Goal: Task Accomplishment & Management: Complete application form

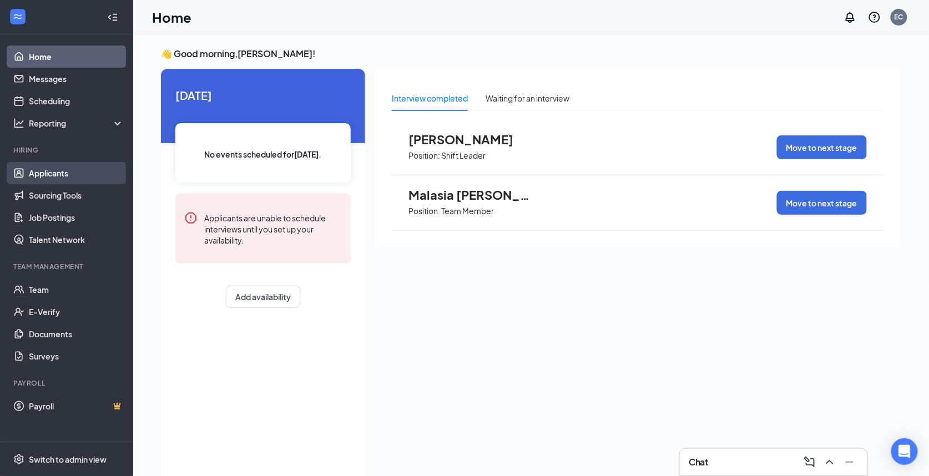
click at [78, 172] on link "Applicants" at bounding box center [76, 173] width 95 height 22
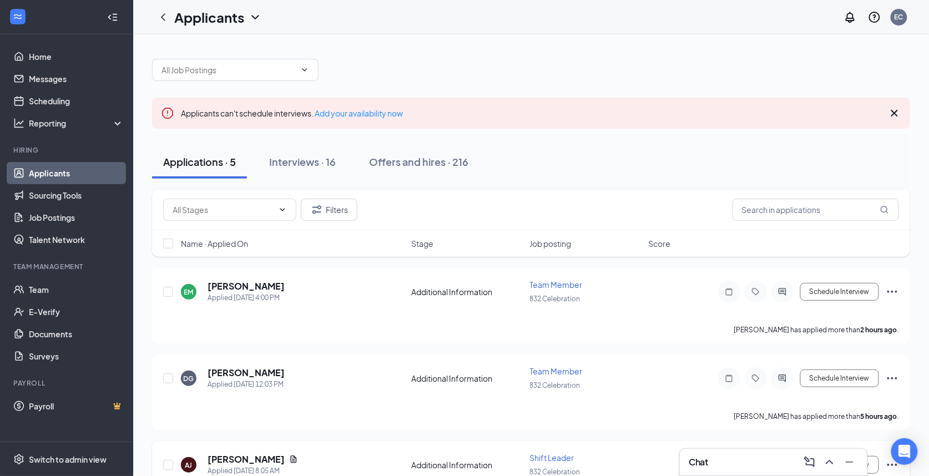
scroll to position [229, 0]
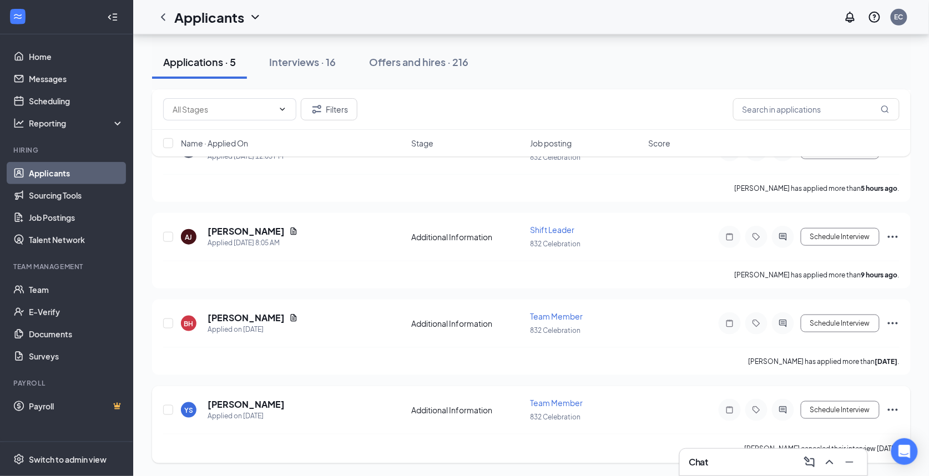
click at [893, 406] on icon "Ellipses" at bounding box center [892, 409] width 13 height 13
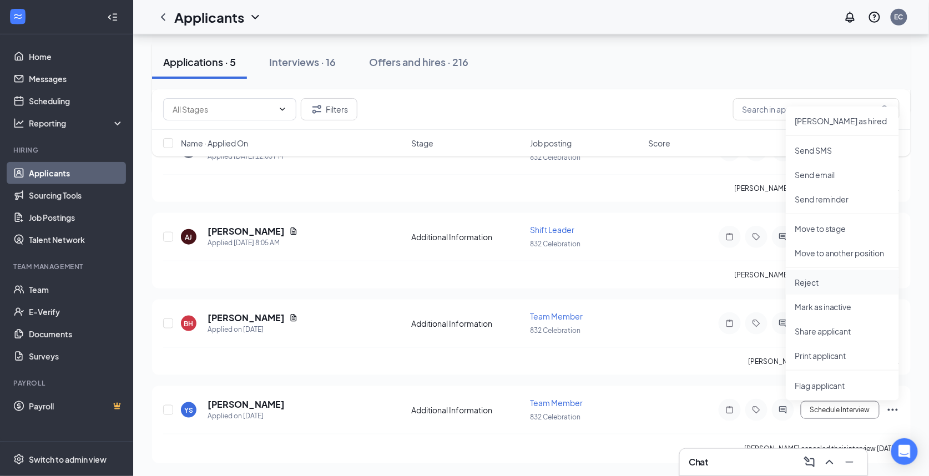
click at [804, 285] on p "Reject" at bounding box center [841, 282] width 95 height 11
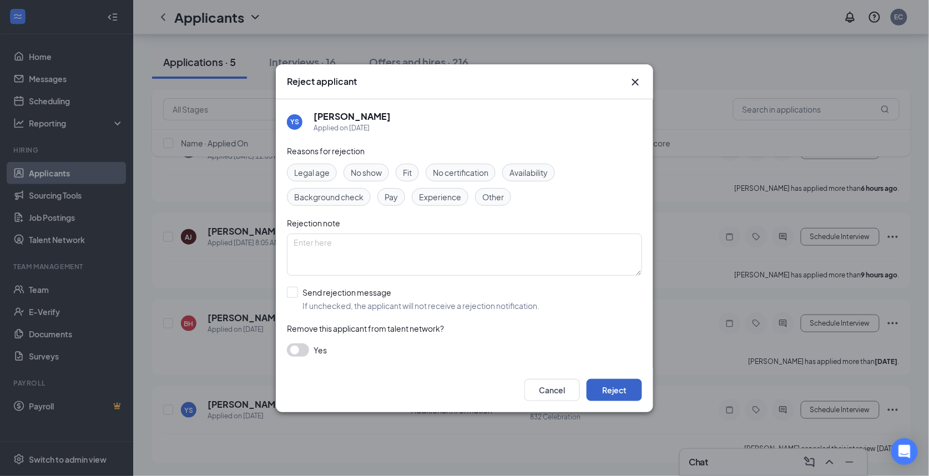
click at [600, 387] on button "Reject" at bounding box center [613, 390] width 55 height 22
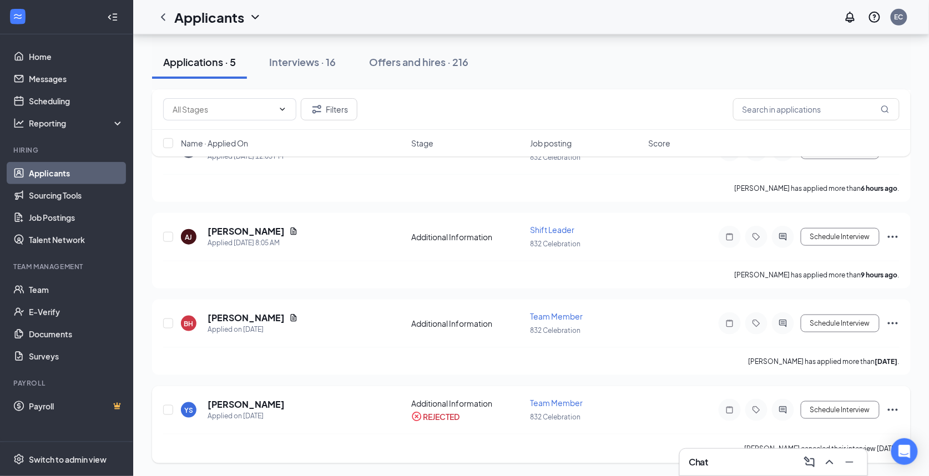
click at [894, 407] on icon "Ellipses" at bounding box center [892, 409] width 13 height 13
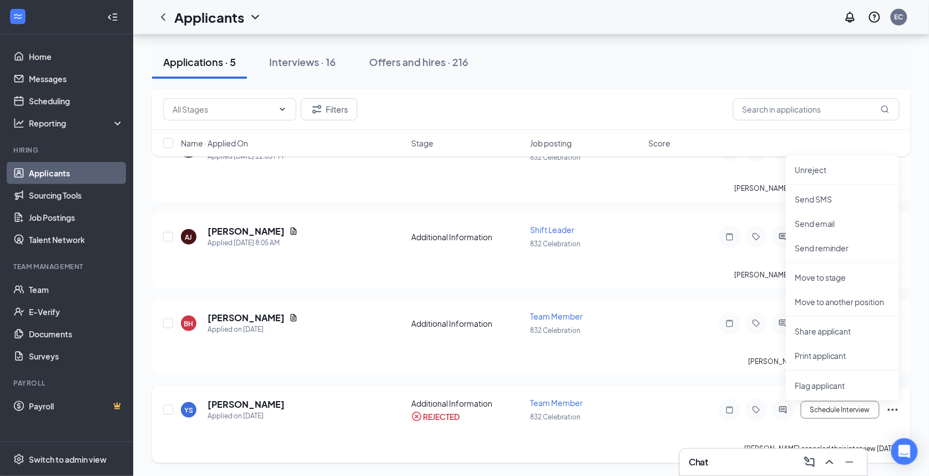
click at [643, 387] on div "YS Yolonda Sapp Applied on Aug 22 Additional Information REJECTED Team Member 8…" at bounding box center [531, 424] width 758 height 77
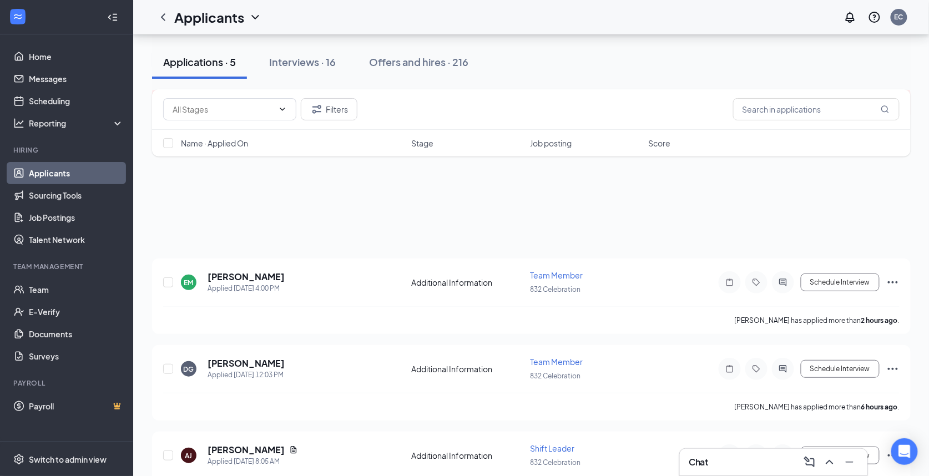
scroll to position [7, 0]
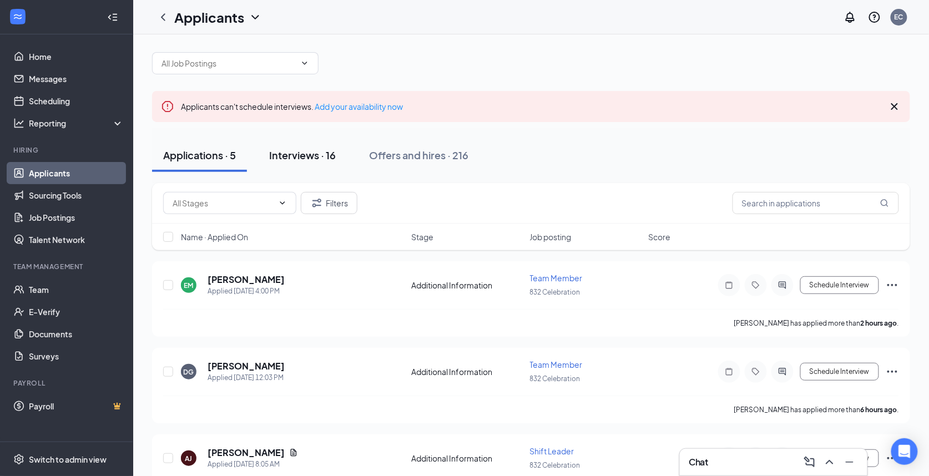
click at [311, 153] on div "Interviews · 16" at bounding box center [302, 155] width 67 height 14
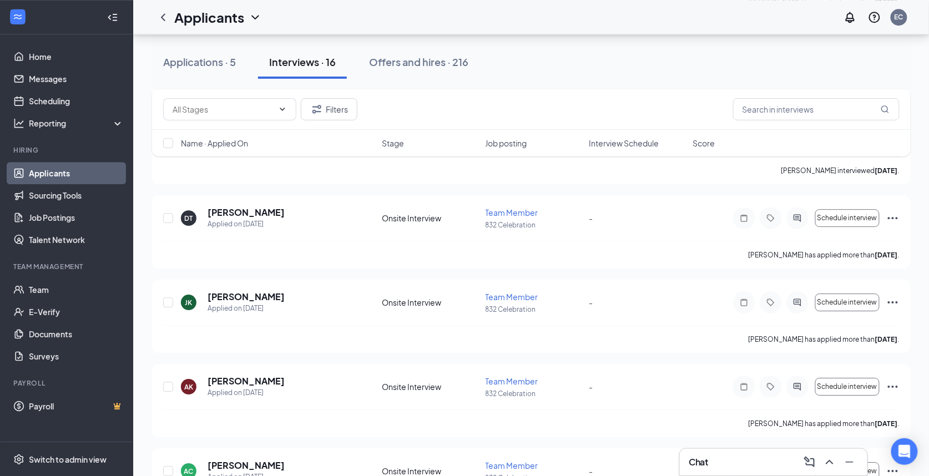
scroll to position [1147, 0]
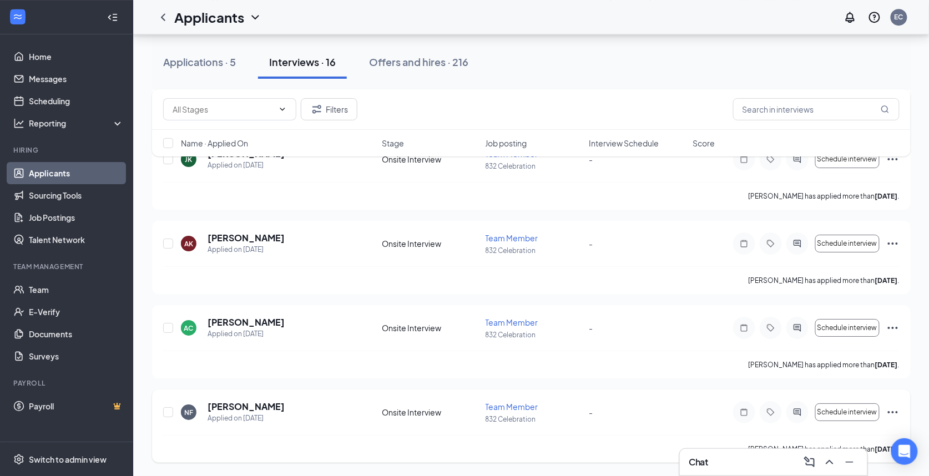
click at [893, 409] on icon "Ellipses" at bounding box center [892, 411] width 13 height 13
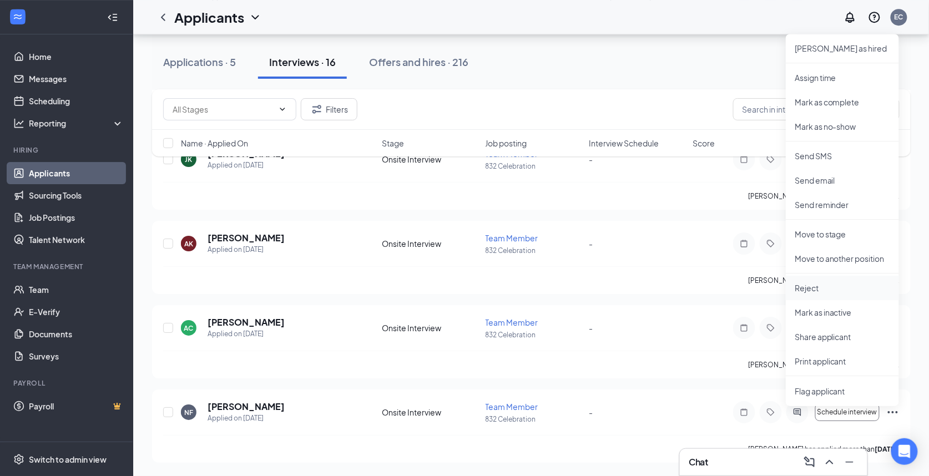
click at [817, 285] on p "Reject" at bounding box center [841, 287] width 95 height 11
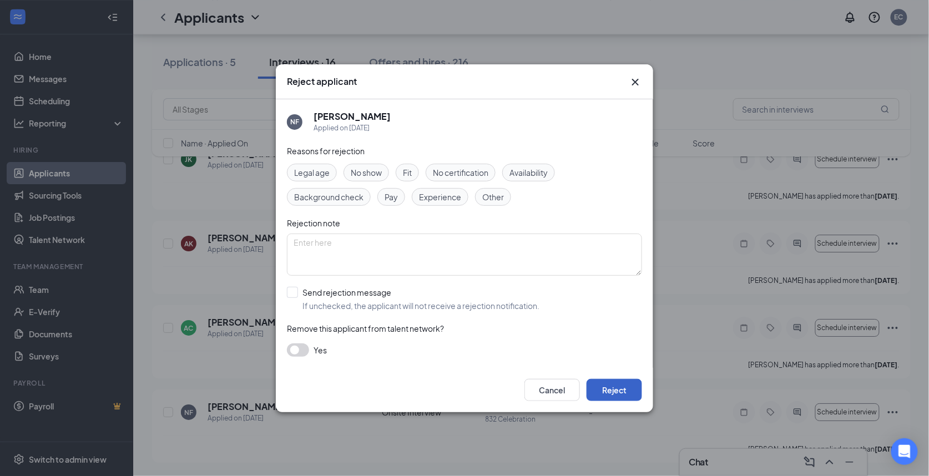
click at [620, 391] on button "Reject" at bounding box center [613, 390] width 55 height 22
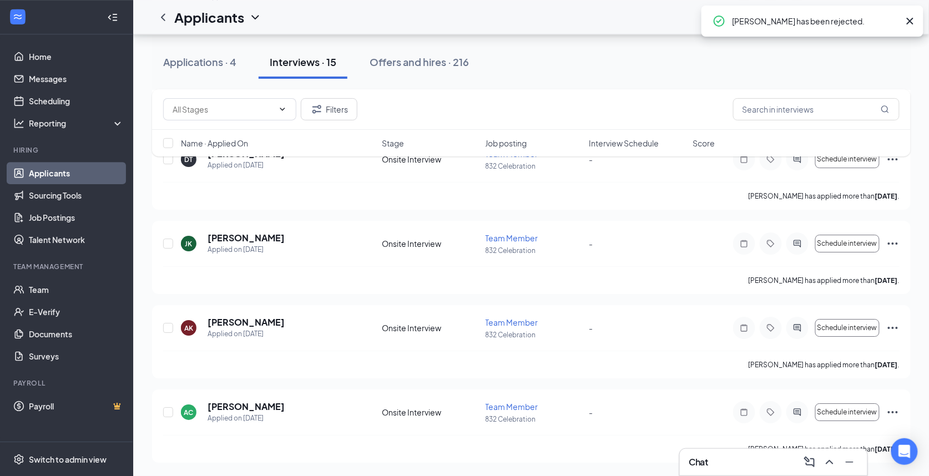
scroll to position [1062, 0]
click at [889, 410] on icon "Ellipses" at bounding box center [892, 411] width 13 height 13
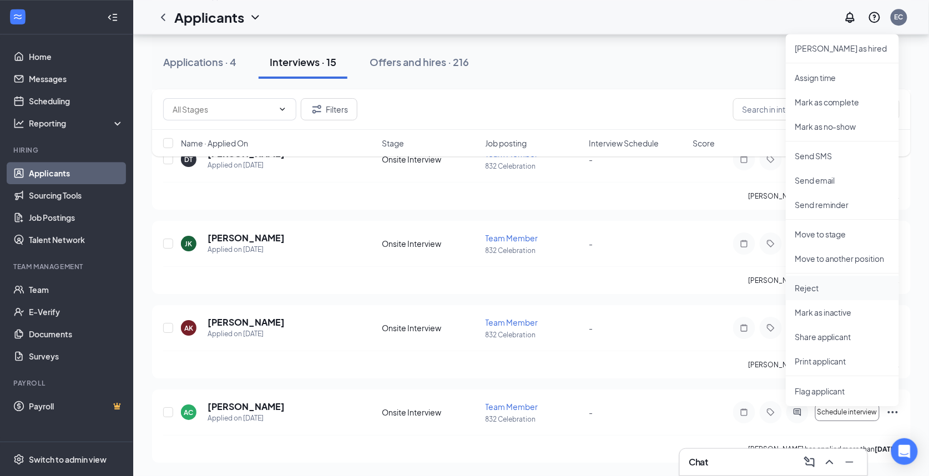
click at [825, 282] on p "Reject" at bounding box center [841, 287] width 95 height 11
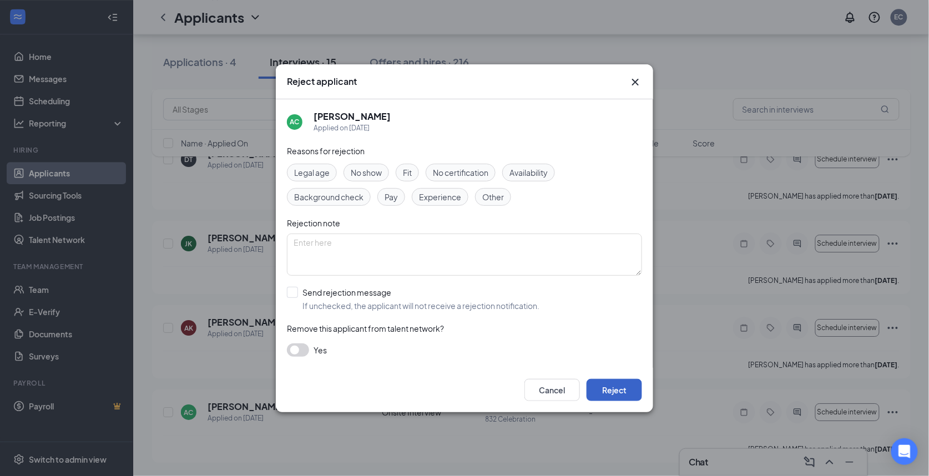
click at [613, 391] on button "Reject" at bounding box center [613, 390] width 55 height 22
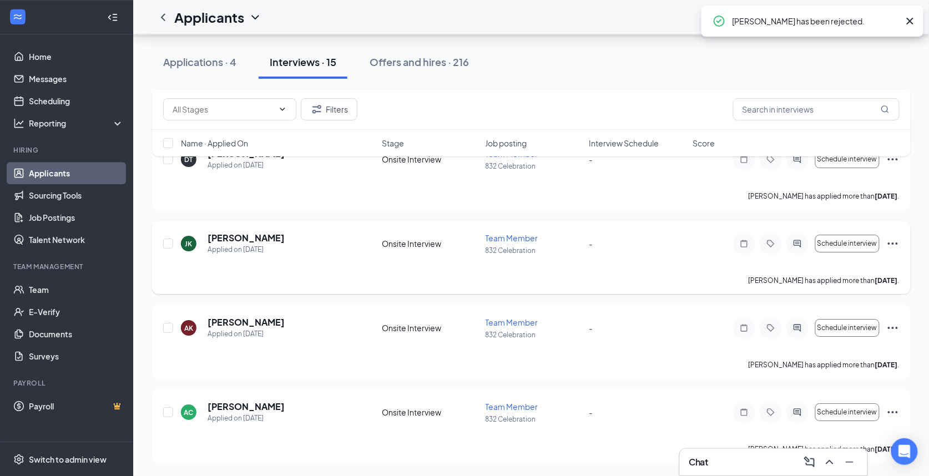
scroll to position [977, 0]
click at [897, 322] on icon "Ellipses" at bounding box center [892, 327] width 13 height 13
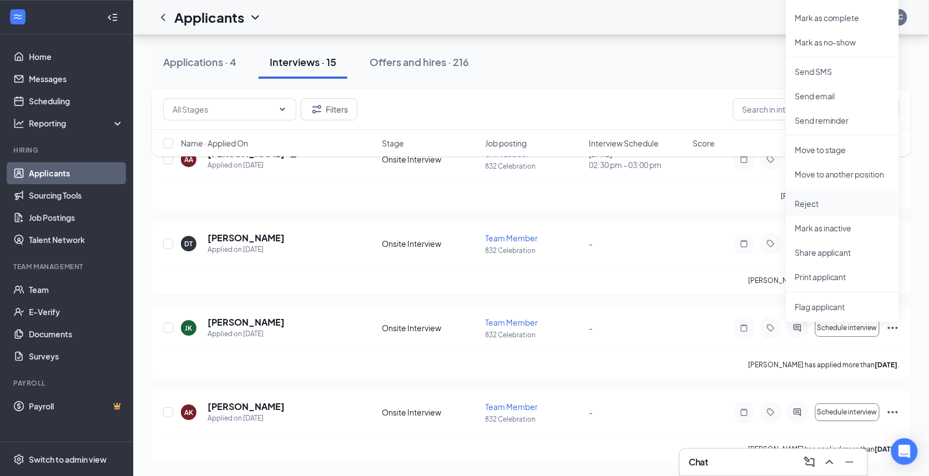
click at [813, 198] on p "Reject" at bounding box center [841, 203] width 95 height 11
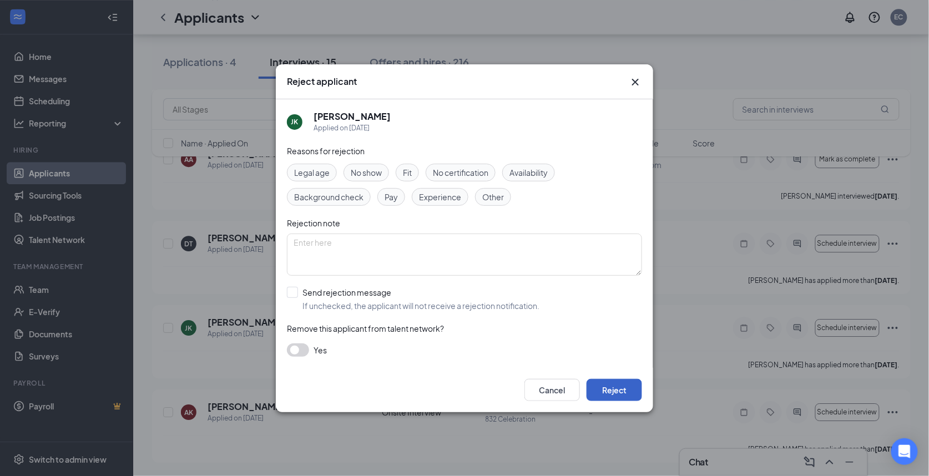
click at [626, 389] on button "Reject" at bounding box center [613, 390] width 55 height 22
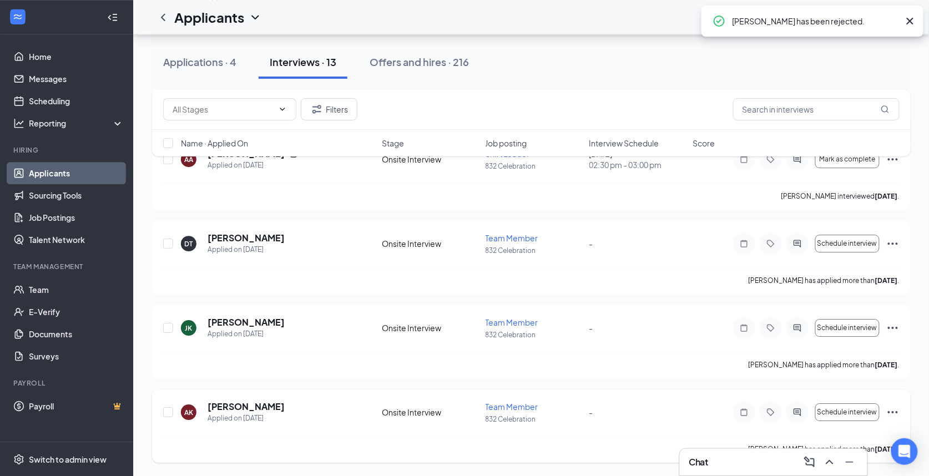
scroll to position [893, 0]
click at [895, 413] on icon "Ellipses" at bounding box center [892, 411] width 13 height 13
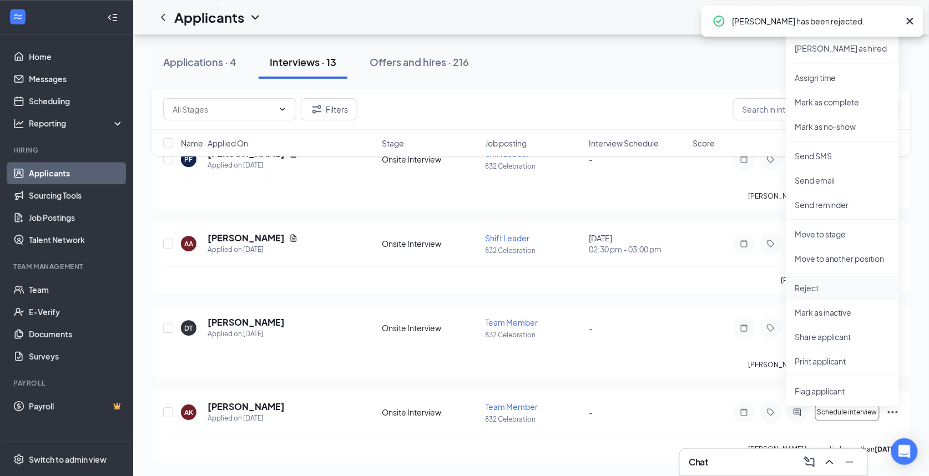
click at [817, 285] on p "Reject" at bounding box center [841, 287] width 95 height 11
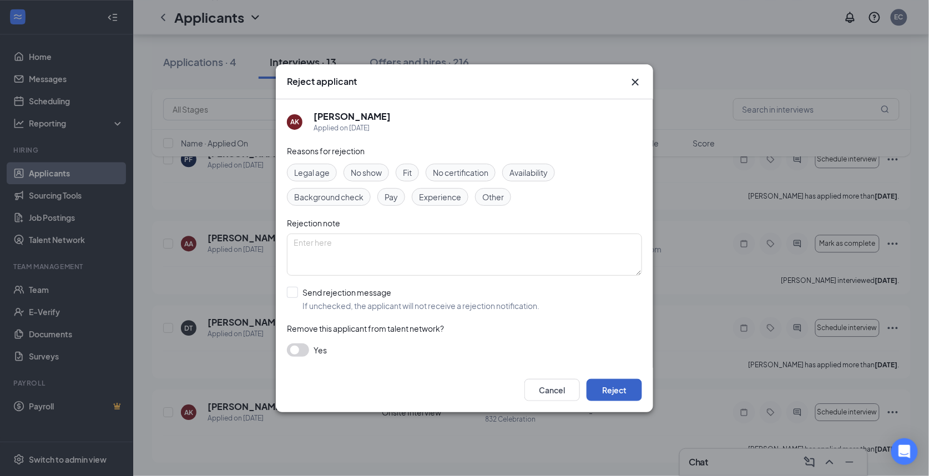
click at [628, 394] on button "Reject" at bounding box center [613, 390] width 55 height 22
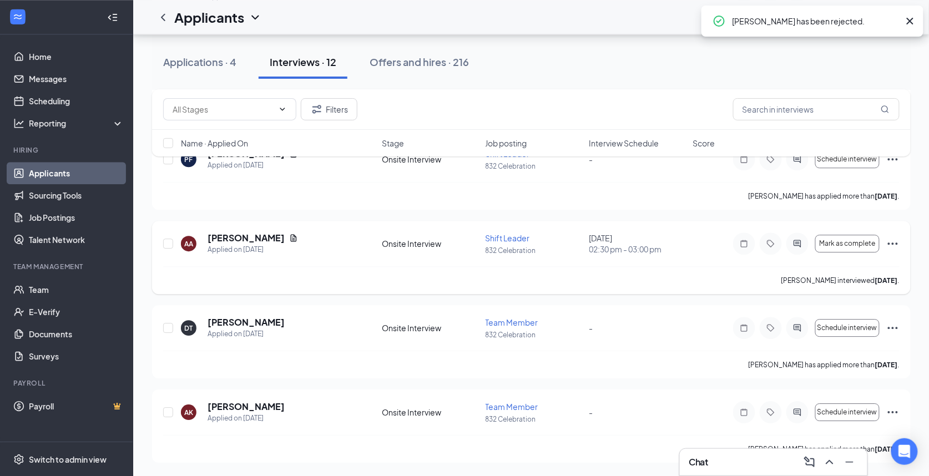
scroll to position [809, 0]
click at [888, 327] on icon "Ellipses" at bounding box center [893, 328] width 10 height 2
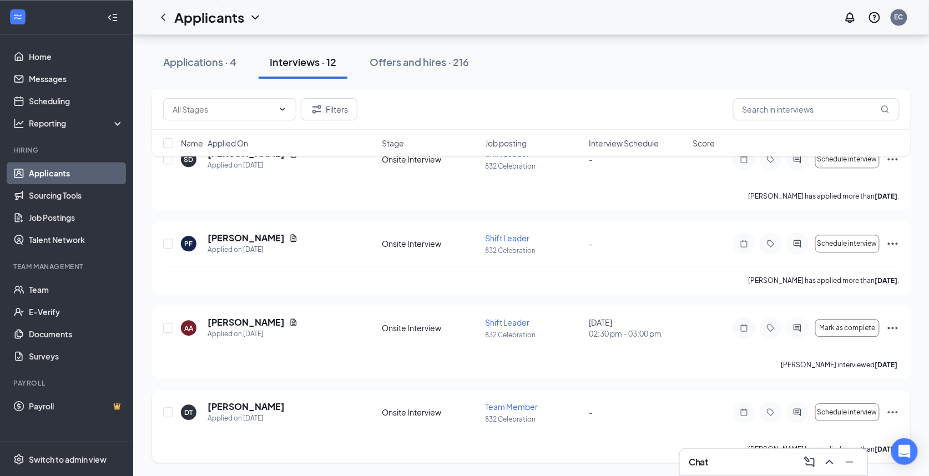
click at [891, 411] on icon "Ellipses" at bounding box center [892, 411] width 13 height 13
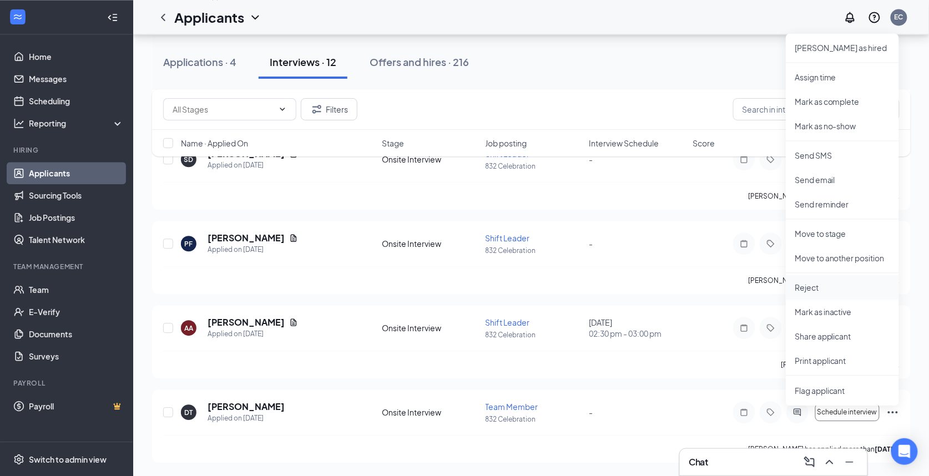
click at [830, 285] on p "Reject" at bounding box center [841, 287] width 95 height 11
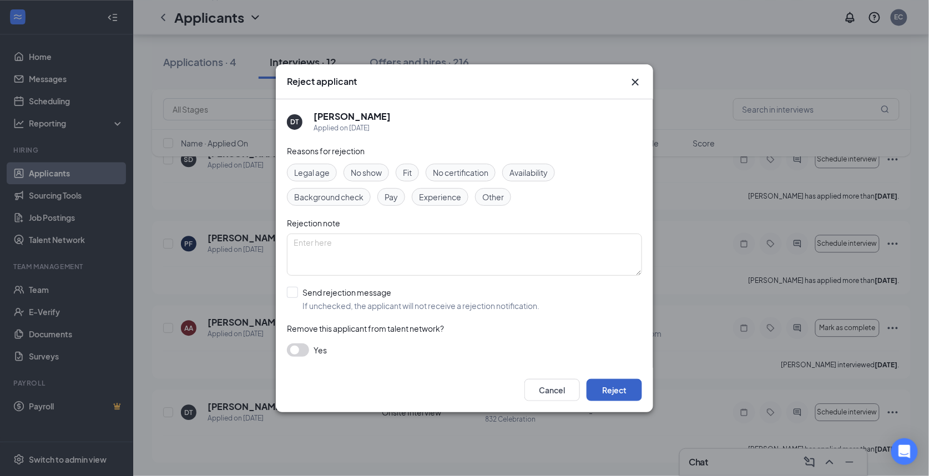
click at [633, 383] on button "Reject" at bounding box center [613, 390] width 55 height 22
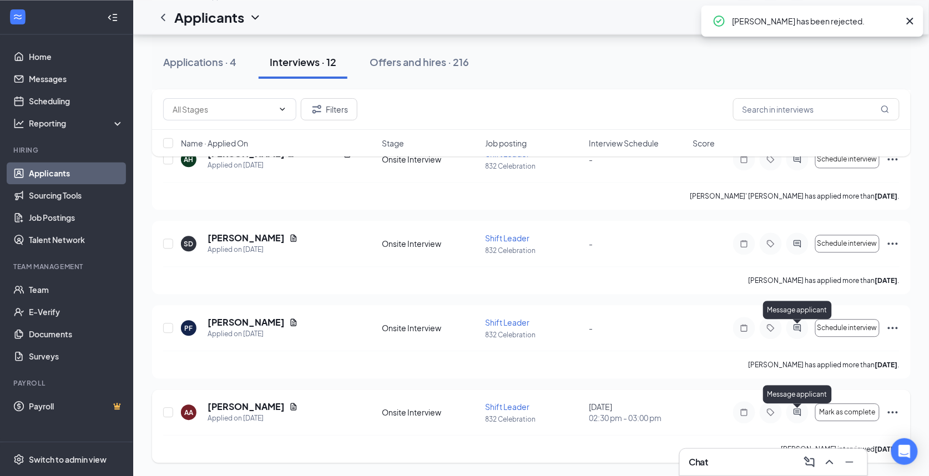
scroll to position [724, 0]
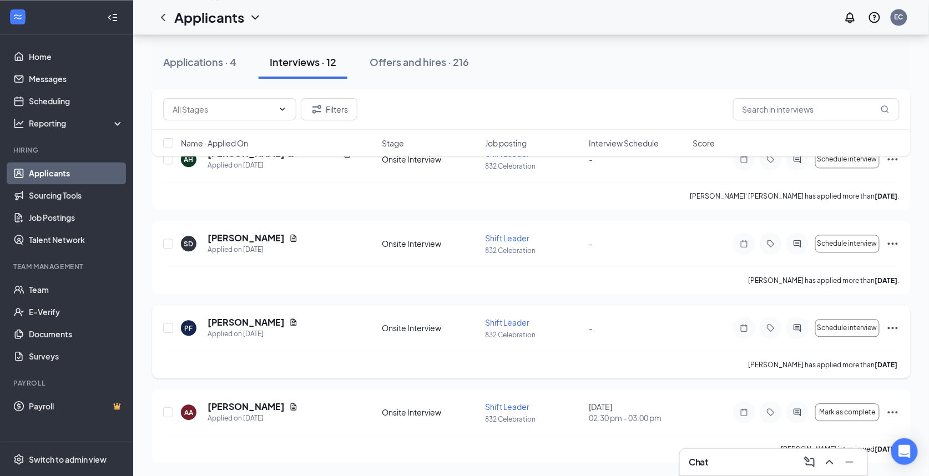
click at [895, 329] on icon "Ellipses" at bounding box center [892, 327] width 13 height 13
click at [706, 282] on div "Shanavia Dozier has applied more than 5 days ago ." at bounding box center [531, 280] width 736 height 28
click at [894, 245] on icon "Ellipses" at bounding box center [892, 243] width 13 height 13
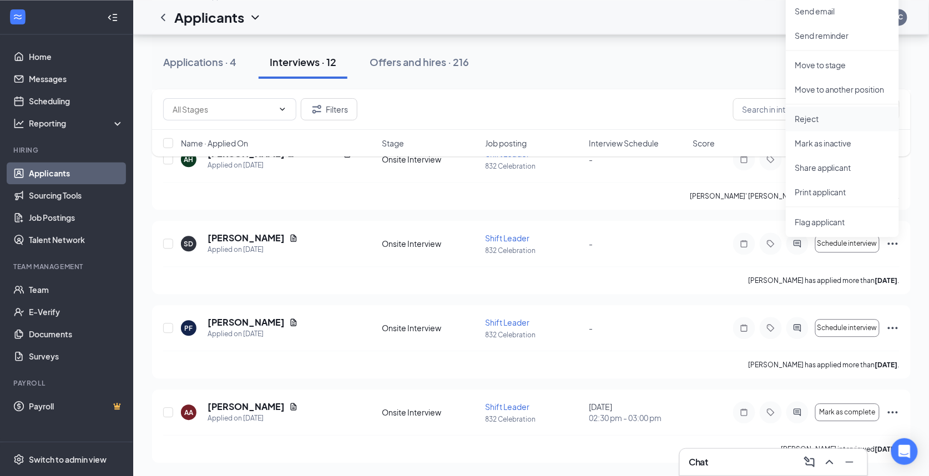
click at [801, 114] on p "Reject" at bounding box center [841, 118] width 95 height 11
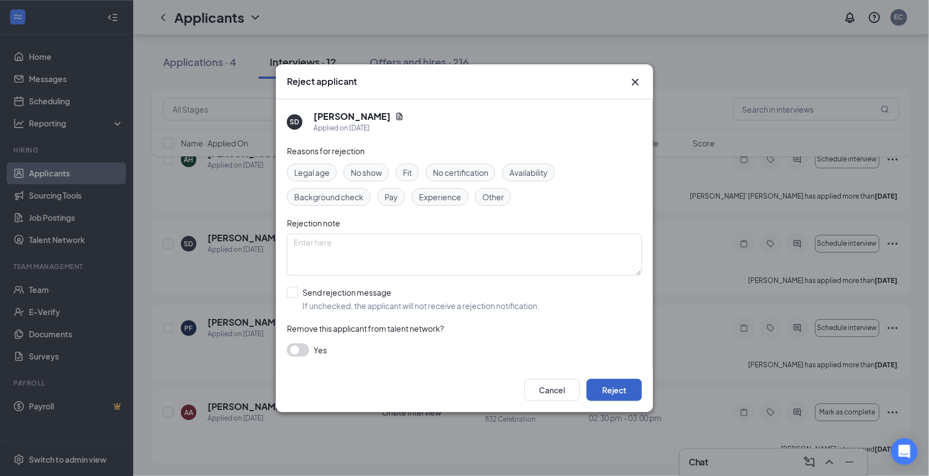
click at [629, 393] on button "Reject" at bounding box center [613, 390] width 55 height 22
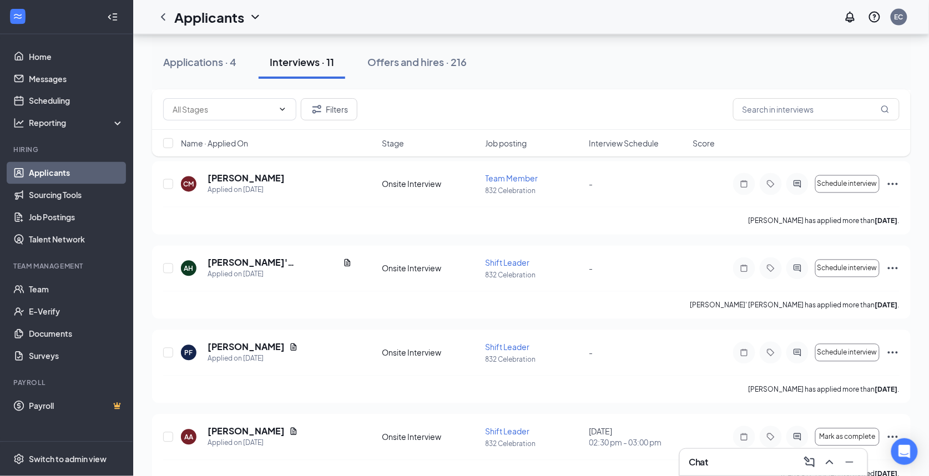
scroll to position [576, 0]
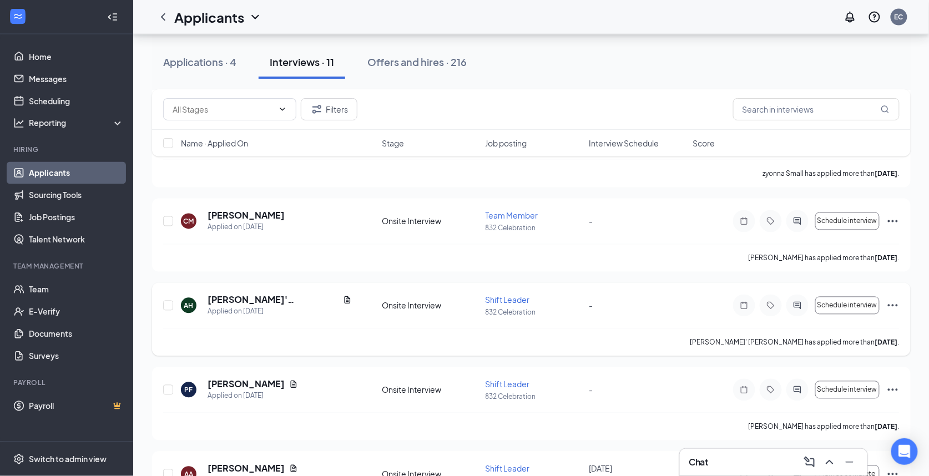
click at [892, 305] on icon "Ellipses" at bounding box center [892, 305] width 13 height 13
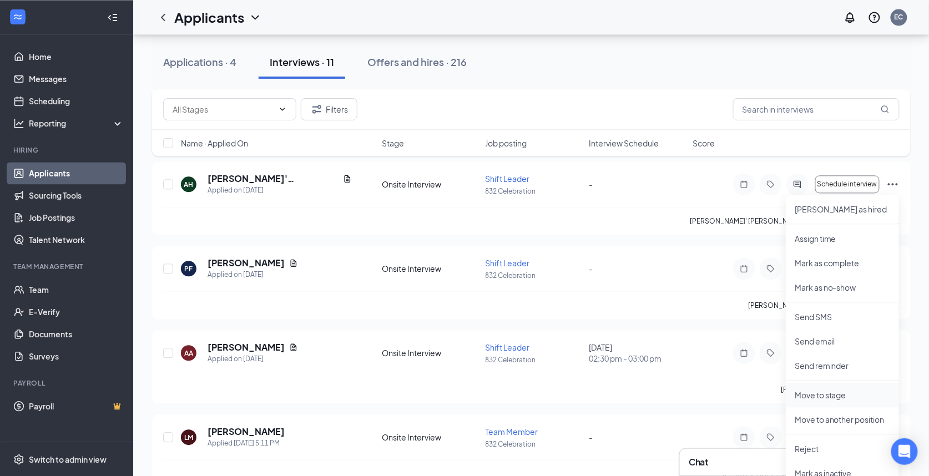
scroll to position [724, 0]
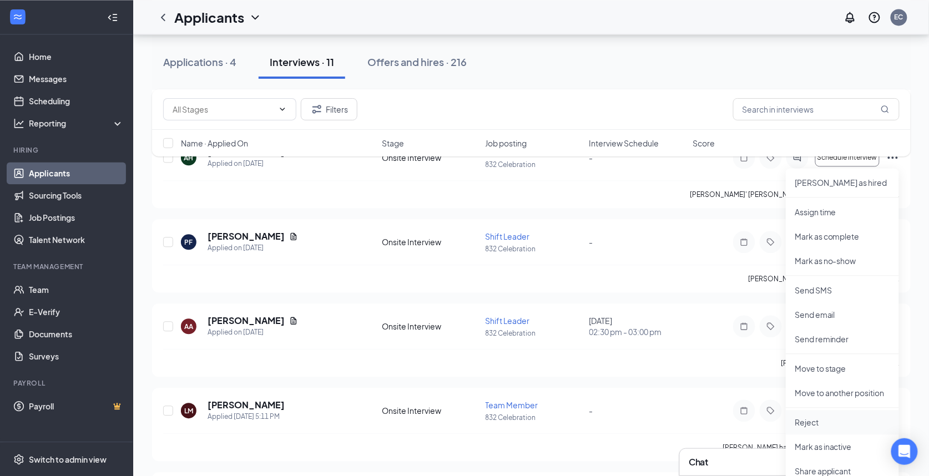
click at [819, 422] on p "Reject" at bounding box center [841, 422] width 95 height 11
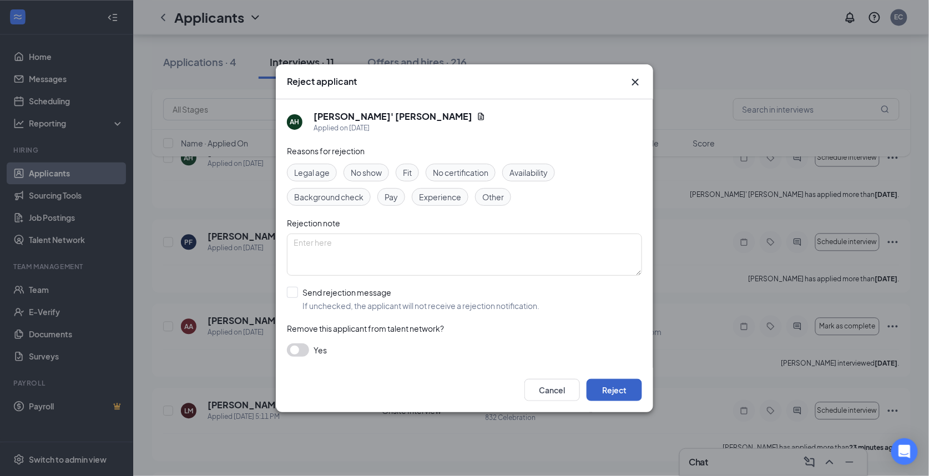
click at [612, 393] on button "Reject" at bounding box center [613, 390] width 55 height 22
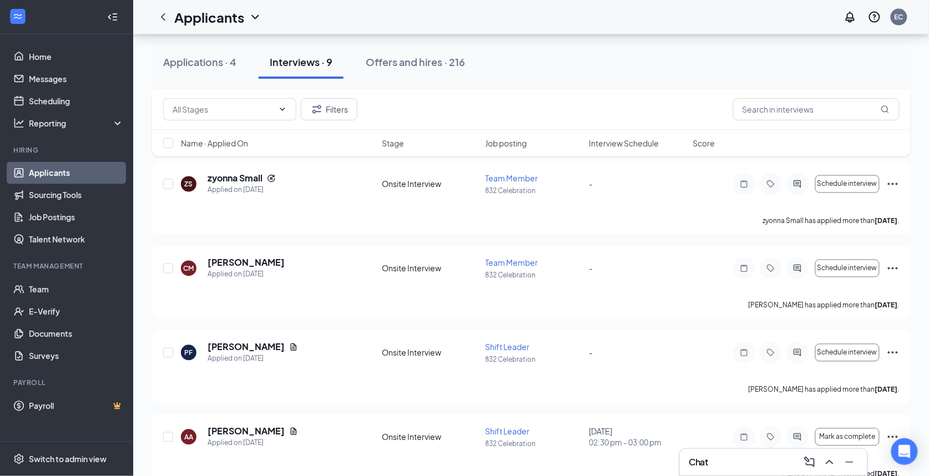
scroll to position [502, 0]
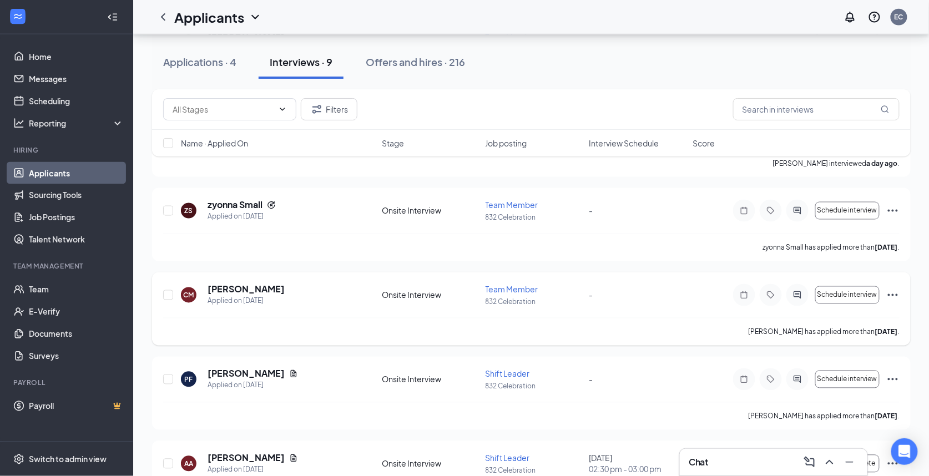
click at [888, 295] on icon "Ellipses" at bounding box center [892, 294] width 13 height 13
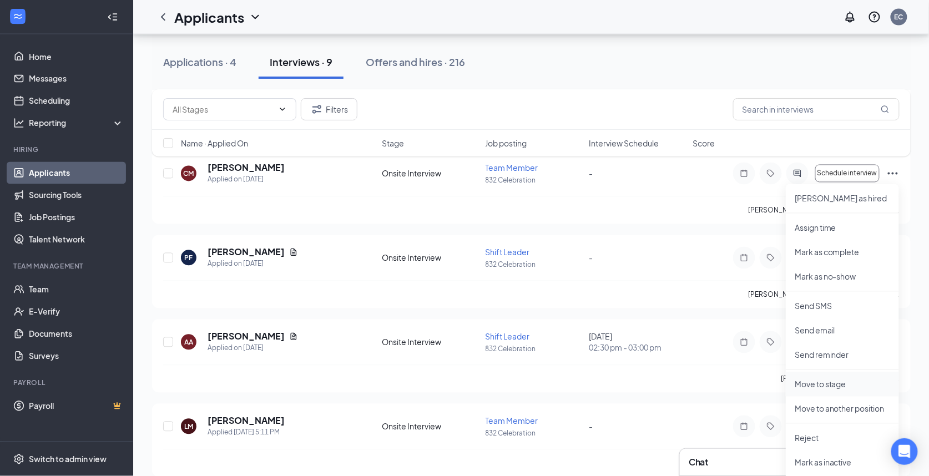
scroll to position [650, 0]
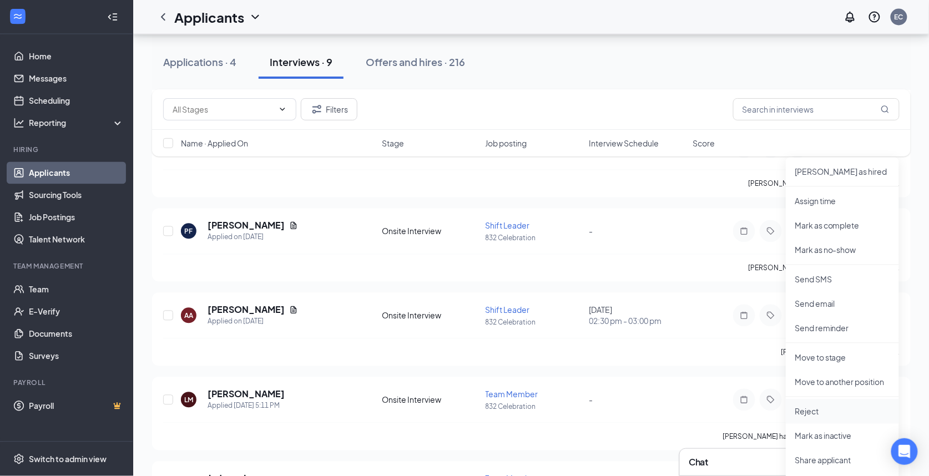
click at [817, 413] on p "Reject" at bounding box center [841, 411] width 95 height 11
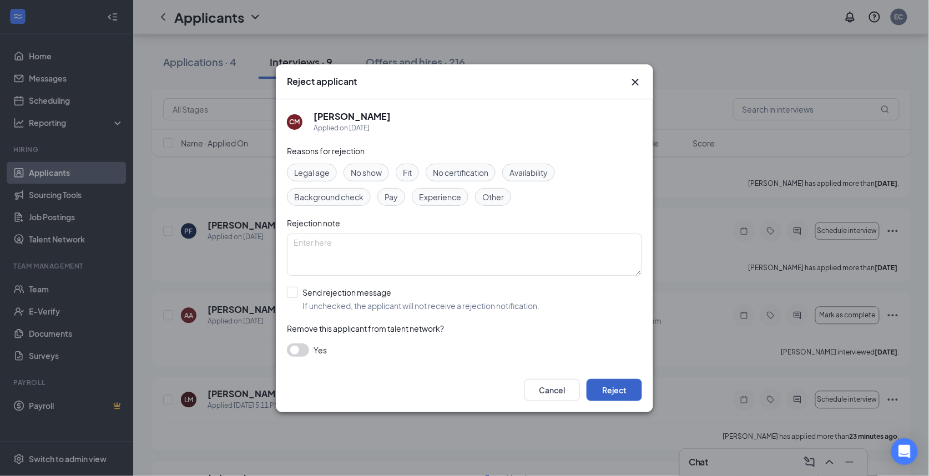
click at [607, 388] on button "Reject" at bounding box center [613, 390] width 55 height 22
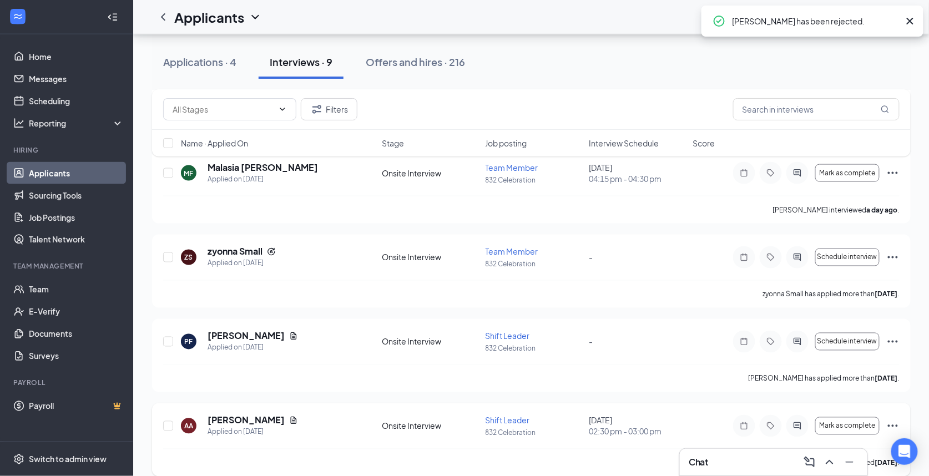
scroll to position [428, 0]
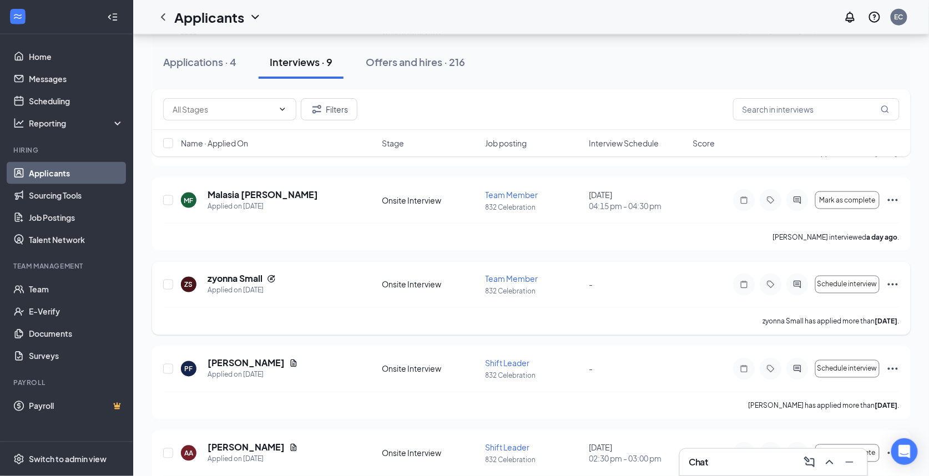
click at [893, 280] on icon "Ellipses" at bounding box center [892, 284] width 13 height 13
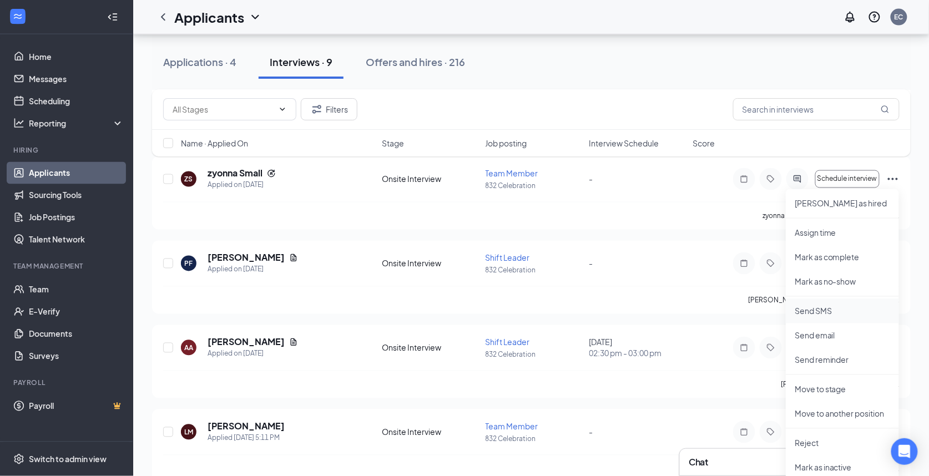
scroll to position [576, 0]
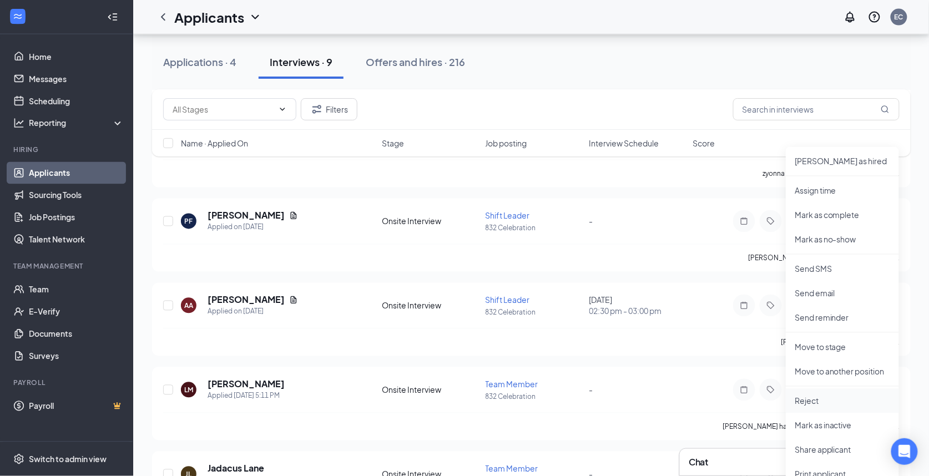
click at [827, 398] on p "Reject" at bounding box center [841, 401] width 95 height 11
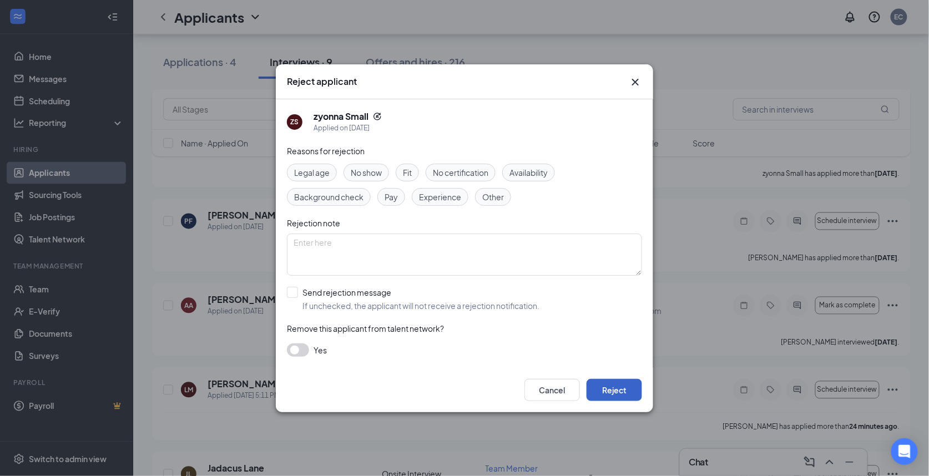
click at [602, 396] on button "Reject" at bounding box center [613, 390] width 55 height 22
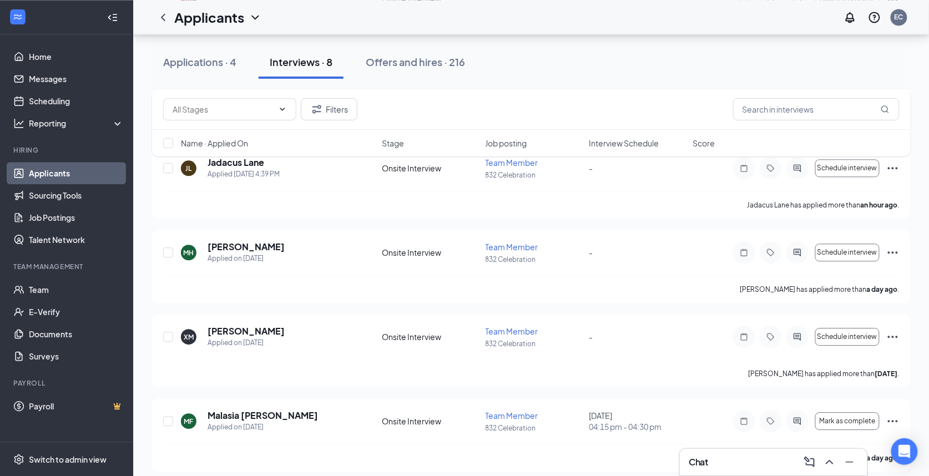
scroll to position [872, 0]
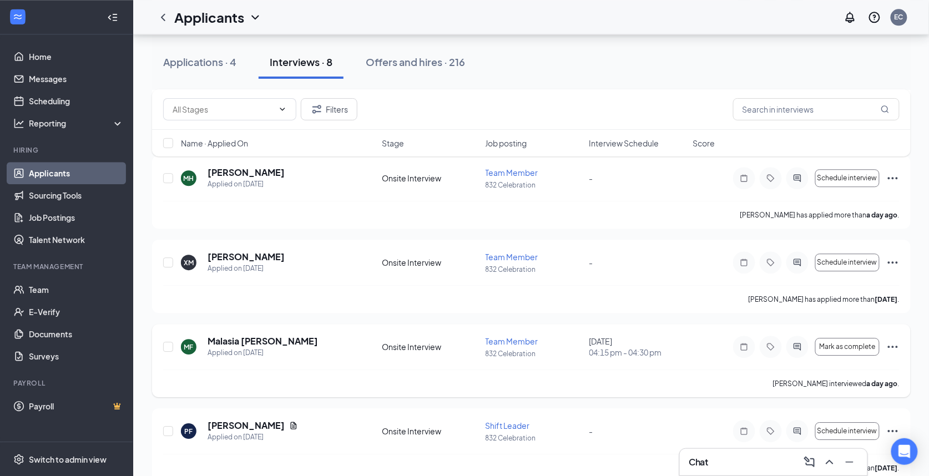
click at [892, 348] on icon "Ellipses" at bounding box center [893, 347] width 10 height 2
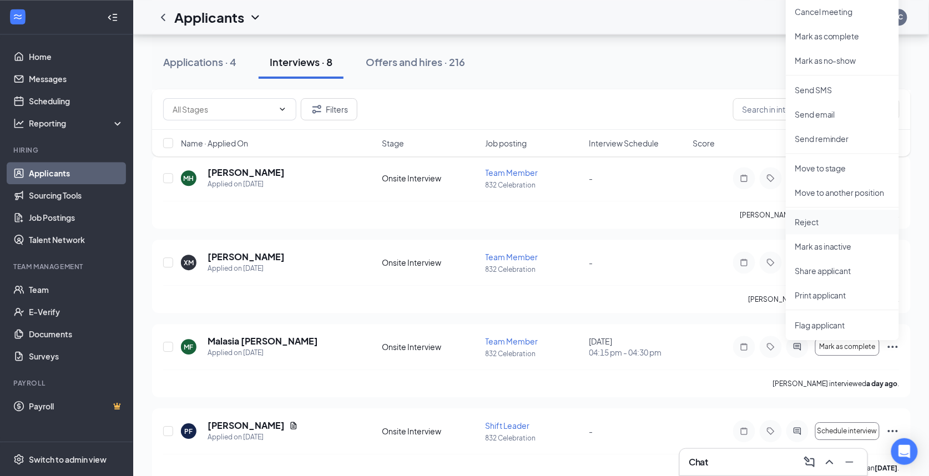
click at [809, 220] on p "Reject" at bounding box center [841, 221] width 95 height 11
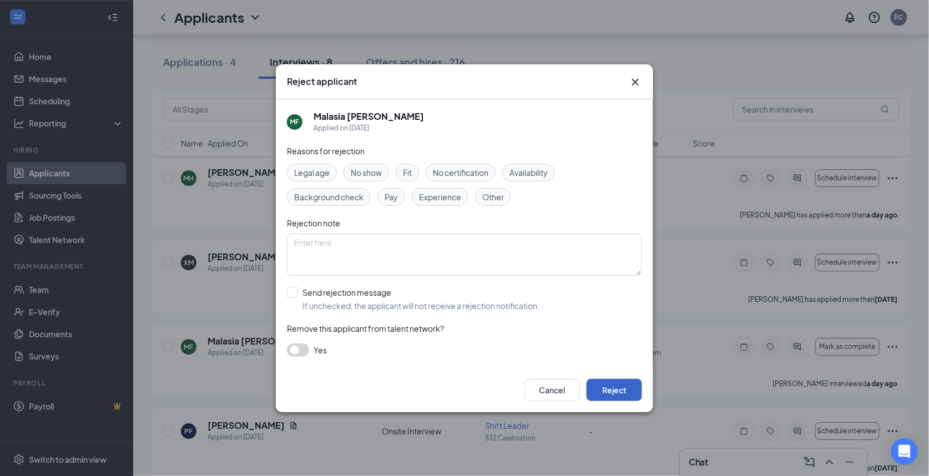
click at [606, 393] on button "Reject" at bounding box center [613, 390] width 55 height 22
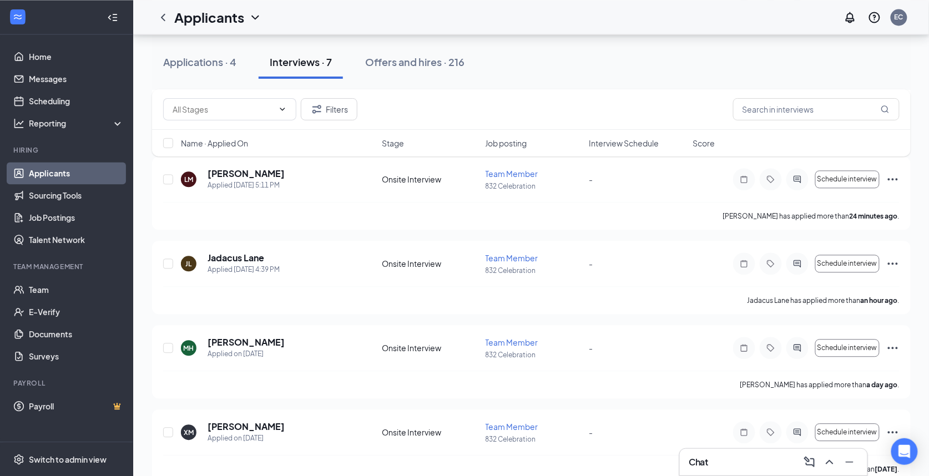
scroll to position [672, 0]
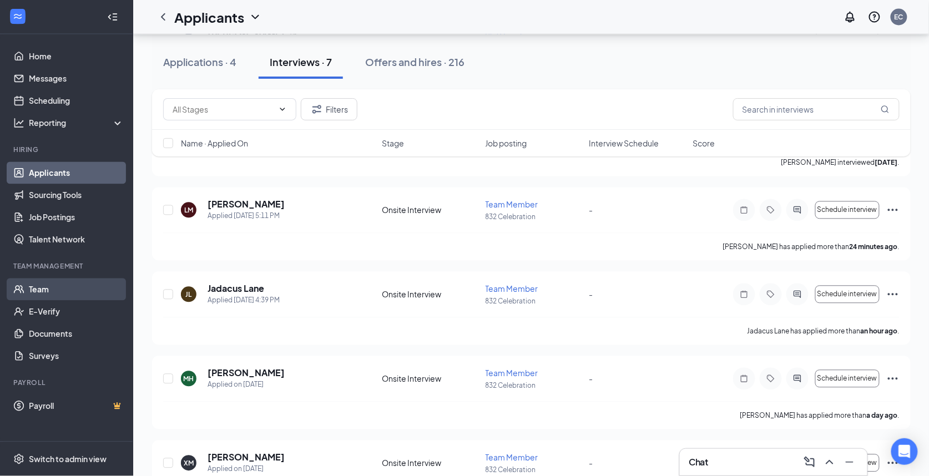
click at [87, 286] on link "Team" at bounding box center [76, 289] width 95 height 22
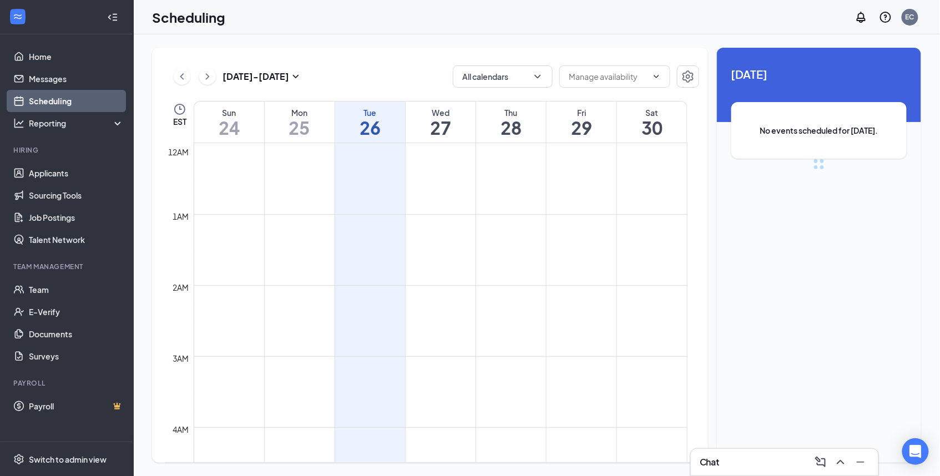
scroll to position [545, 0]
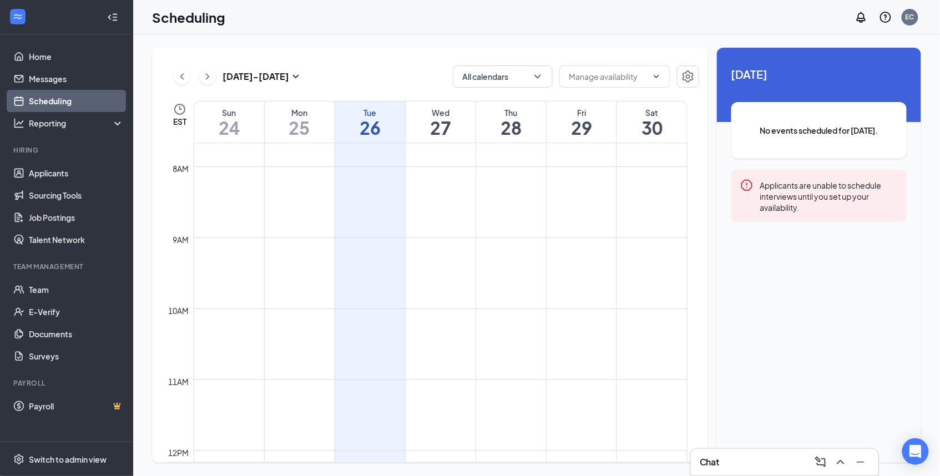
click at [187, 75] on icon "ChevronLeft" at bounding box center [181, 76] width 11 height 13
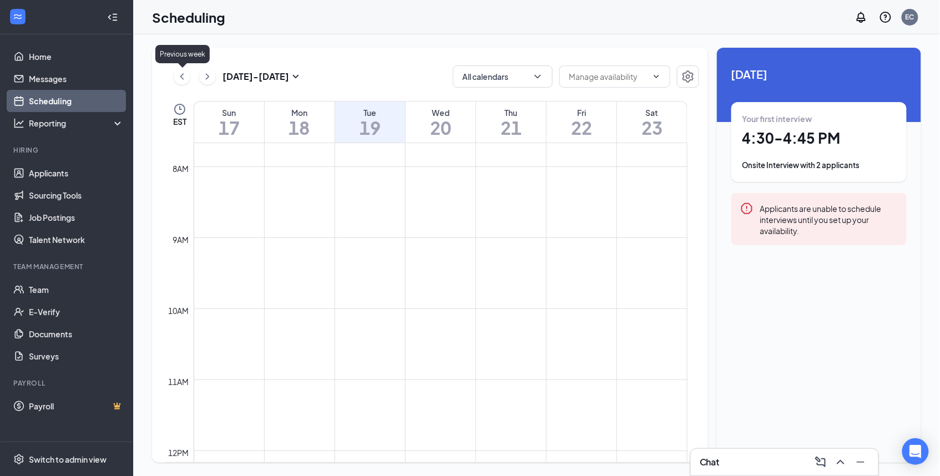
click at [187, 75] on icon "ChevronLeft" at bounding box center [181, 76] width 11 height 13
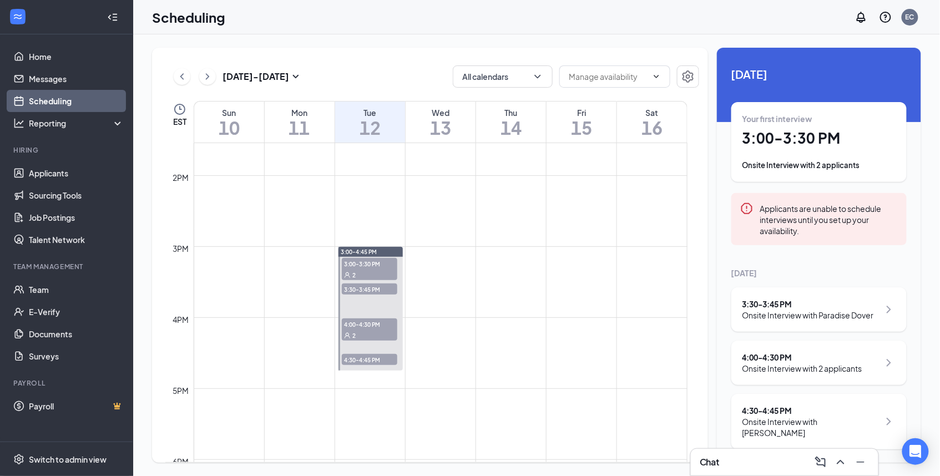
scroll to position [988, 0]
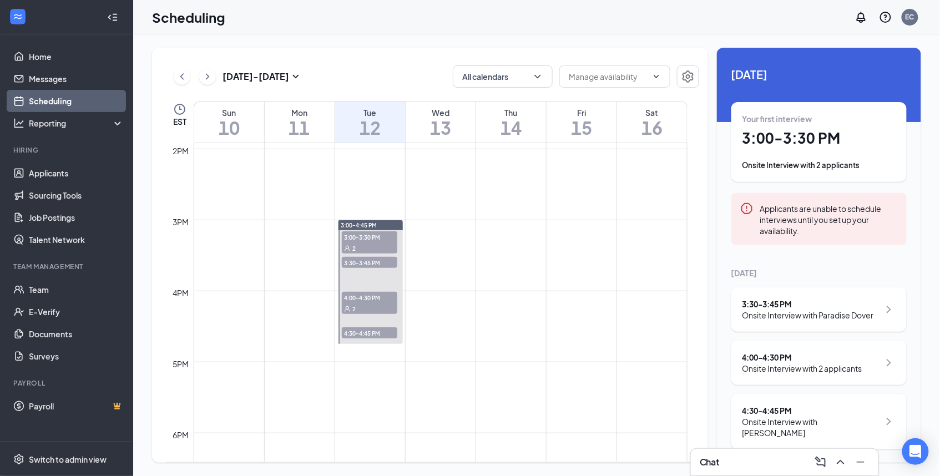
click at [371, 242] on div "2" at bounding box center [369, 247] width 55 height 11
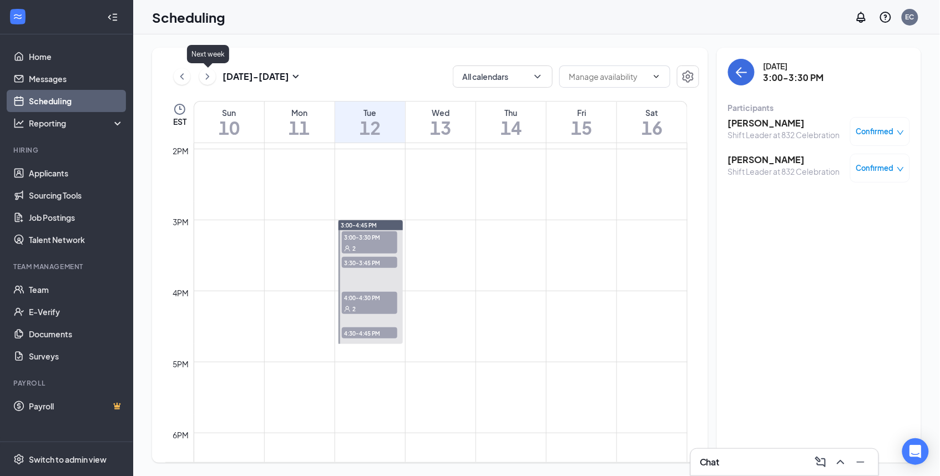
click at [207, 80] on icon "ChevronRight" at bounding box center [207, 76] width 11 height 13
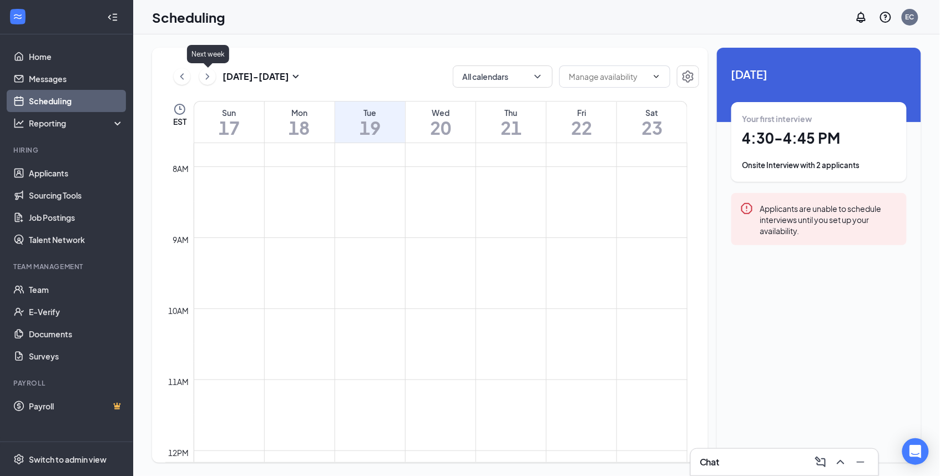
click at [207, 80] on icon "ChevronRight" at bounding box center [207, 76] width 11 height 13
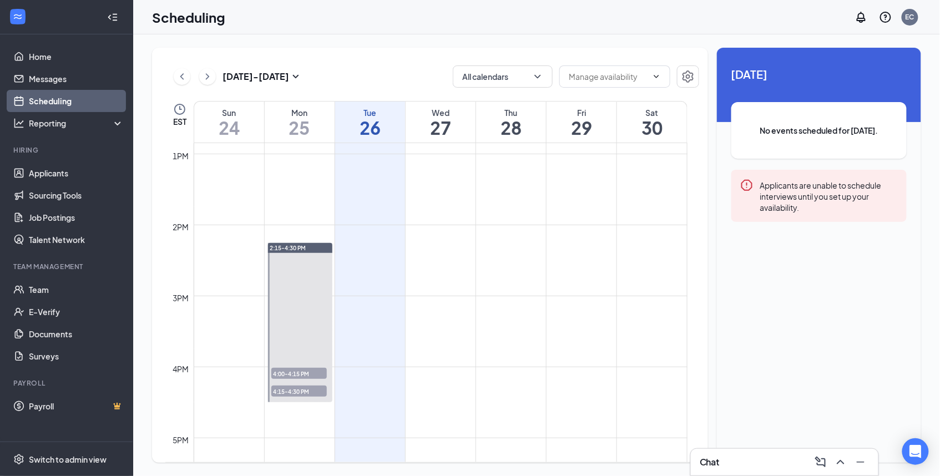
scroll to position [915, 0]
click at [311, 373] on span "4:00-4:15 PM" at bounding box center [298, 371] width 55 height 11
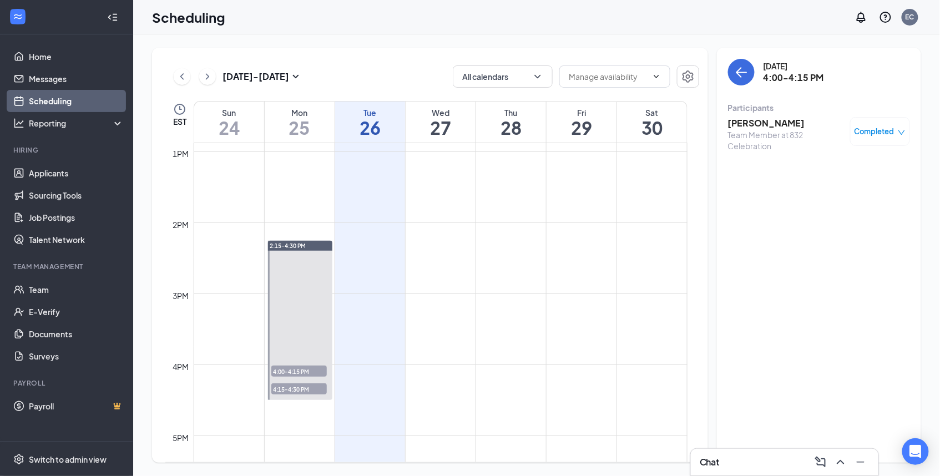
click at [302, 387] on span "4:15-4:30 PM" at bounding box center [298, 388] width 55 height 11
click at [296, 374] on span "4:00-4:15 PM" at bounding box center [298, 371] width 55 height 11
click at [49, 294] on link "Team" at bounding box center [76, 289] width 95 height 22
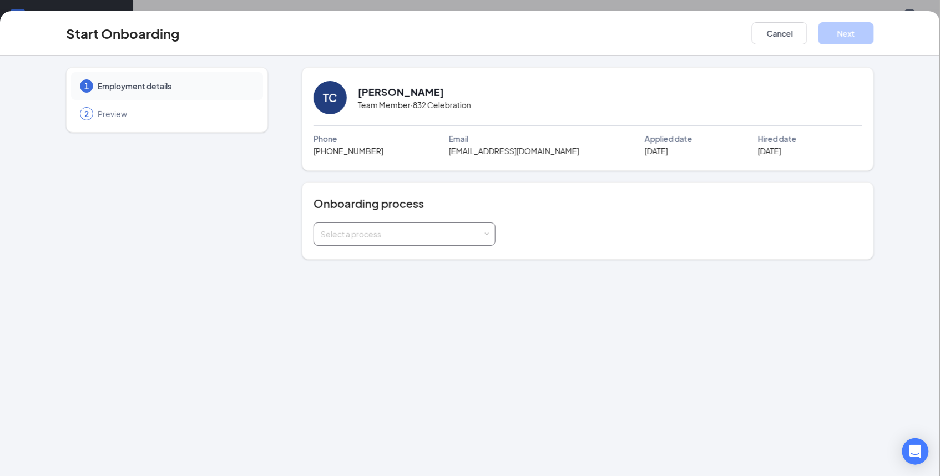
click at [353, 240] on div "Select a process" at bounding box center [402, 234] width 163 height 11
click at [356, 278] on span "Team Member" at bounding box center [344, 278] width 53 height 10
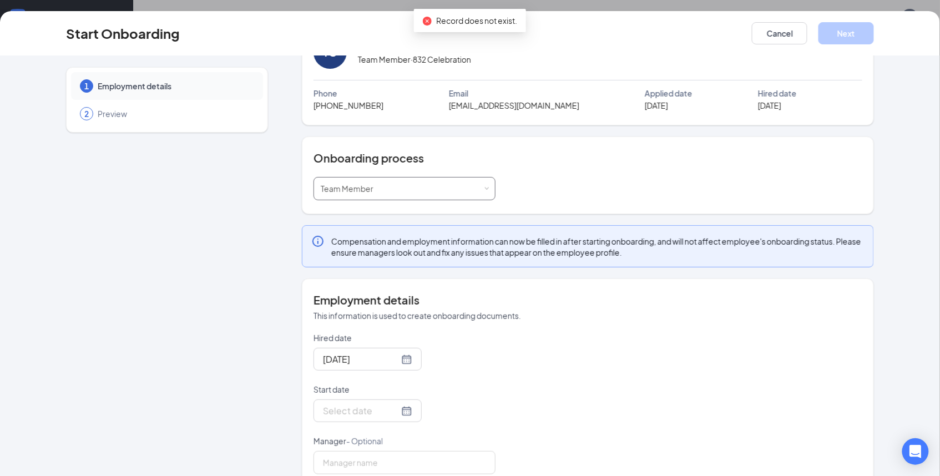
scroll to position [71, 0]
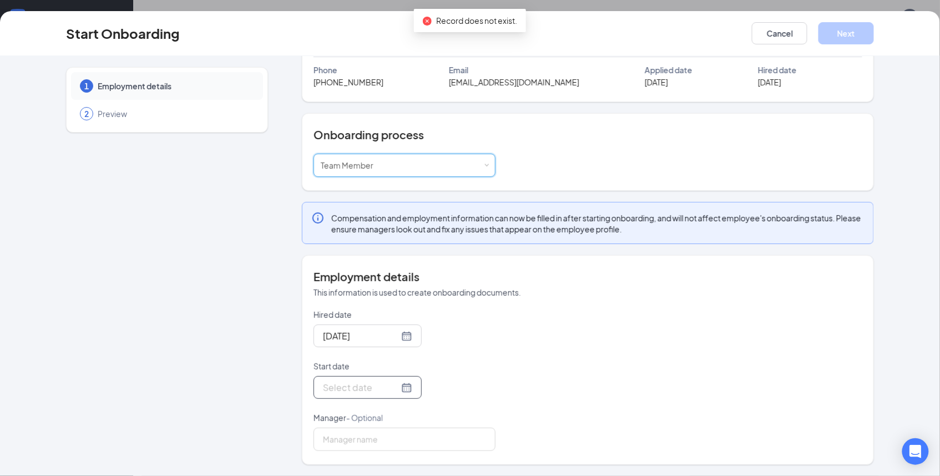
click at [351, 385] on input "Start date" at bounding box center [361, 388] width 76 height 14
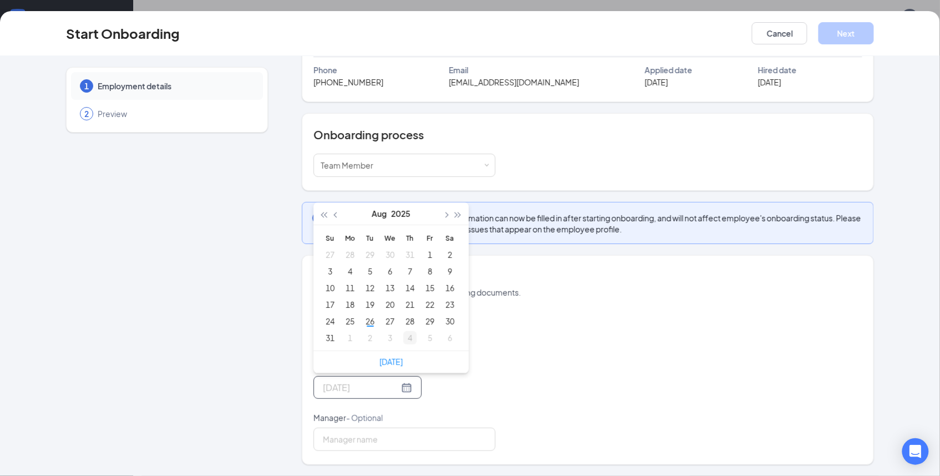
type input "Sep 4, 2025"
click at [406, 341] on div "4" at bounding box center [409, 337] width 13 height 13
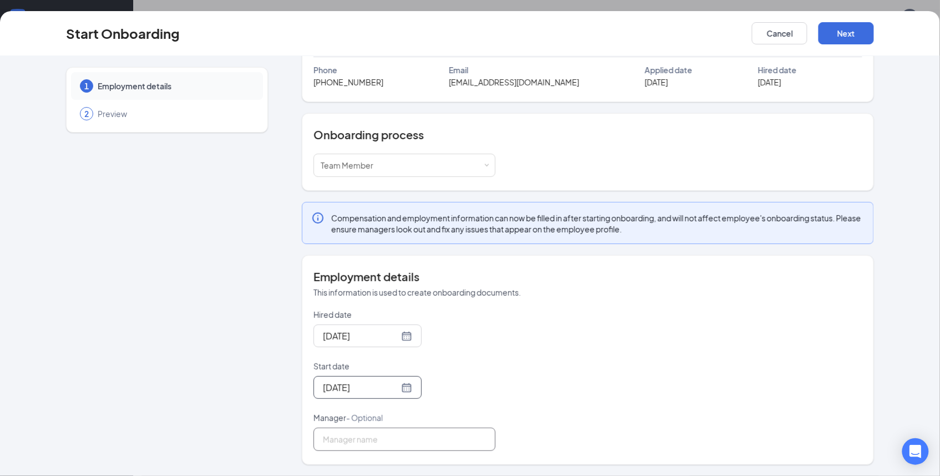
click at [382, 442] on input "Manager - Optional" at bounding box center [404, 439] width 182 height 23
type input "ETHAN COLLINS"
click at [854, 31] on button "Next" at bounding box center [845, 33] width 55 height 22
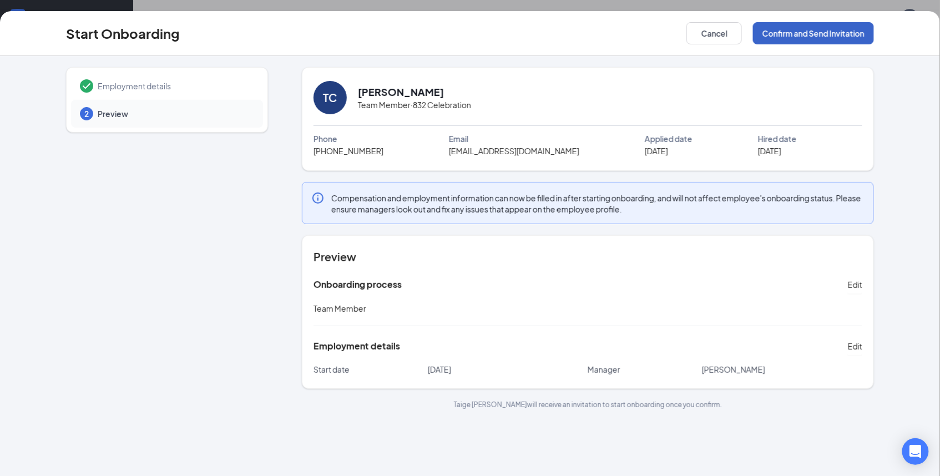
click at [782, 34] on button "Confirm and Send Invitation" at bounding box center [813, 33] width 121 height 22
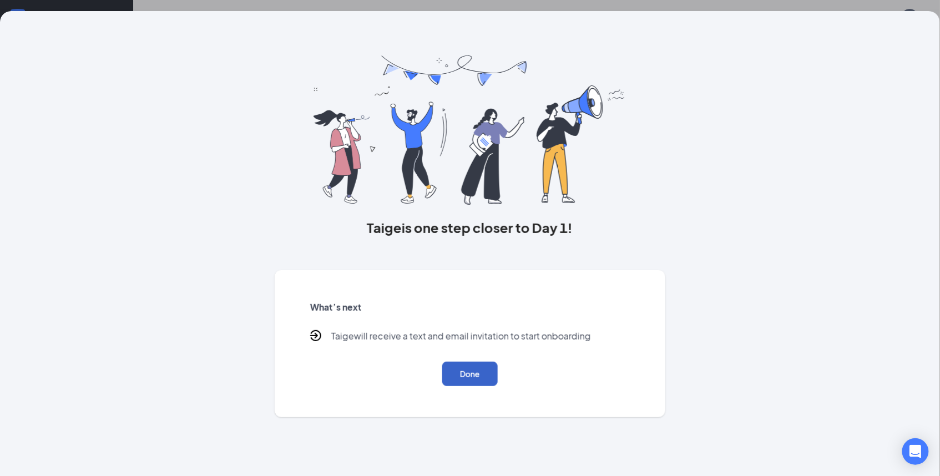
click at [455, 376] on button "Done" at bounding box center [469, 374] width 55 height 24
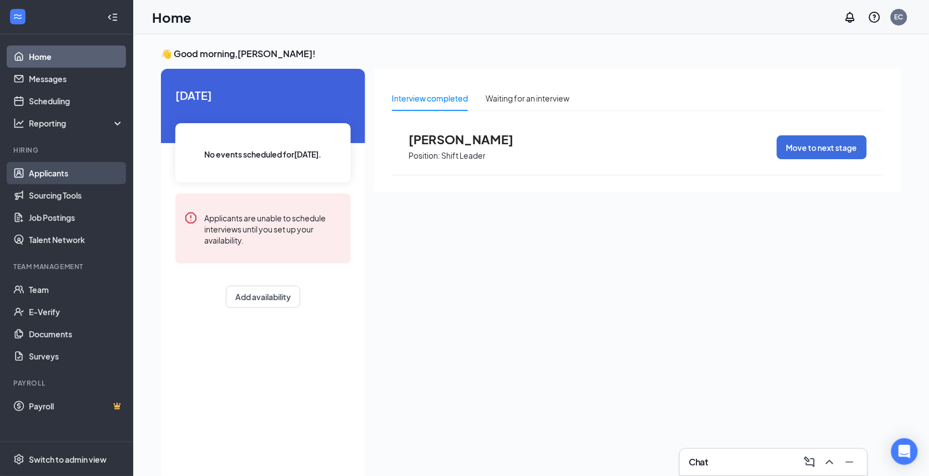
click at [47, 172] on link "Applicants" at bounding box center [76, 173] width 95 height 22
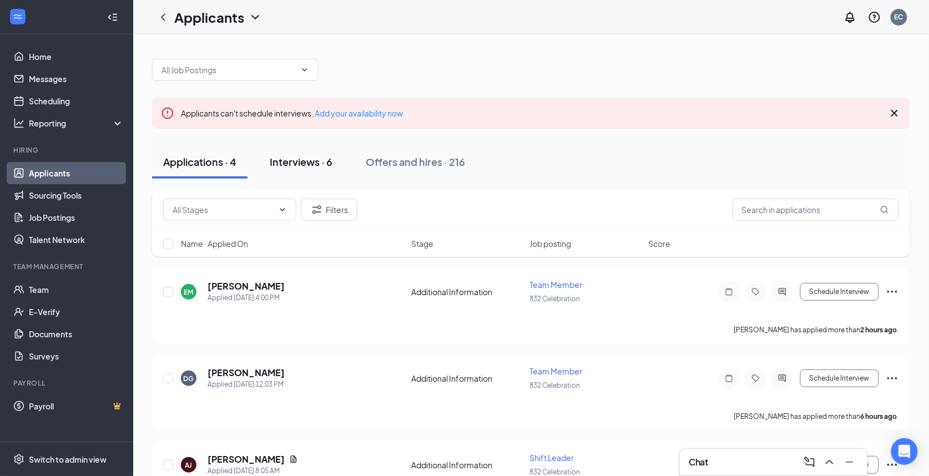
click at [300, 164] on div "Interviews · 6" at bounding box center [301, 162] width 63 height 14
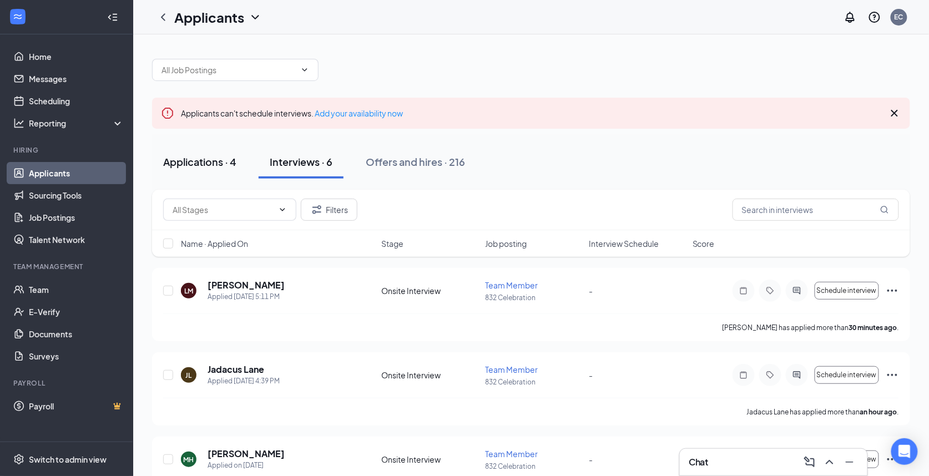
click at [217, 163] on div "Applications · 4" at bounding box center [199, 162] width 73 height 14
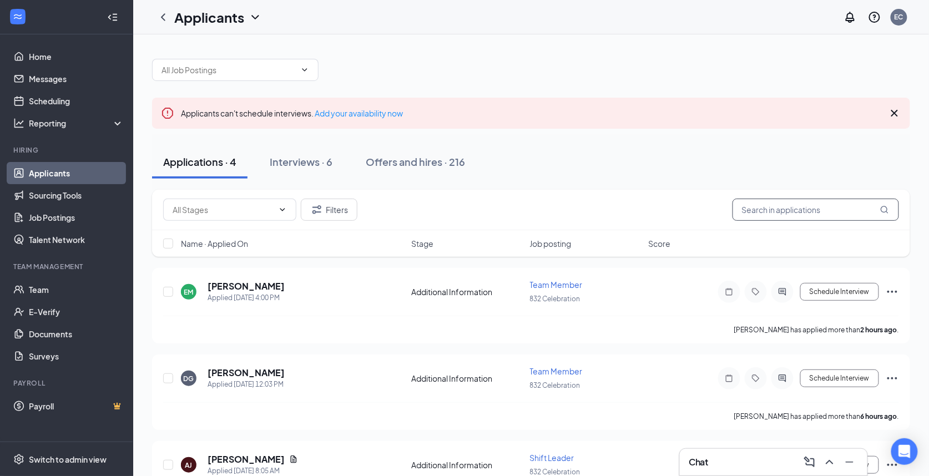
click at [773, 221] on input "text" at bounding box center [815, 210] width 166 height 22
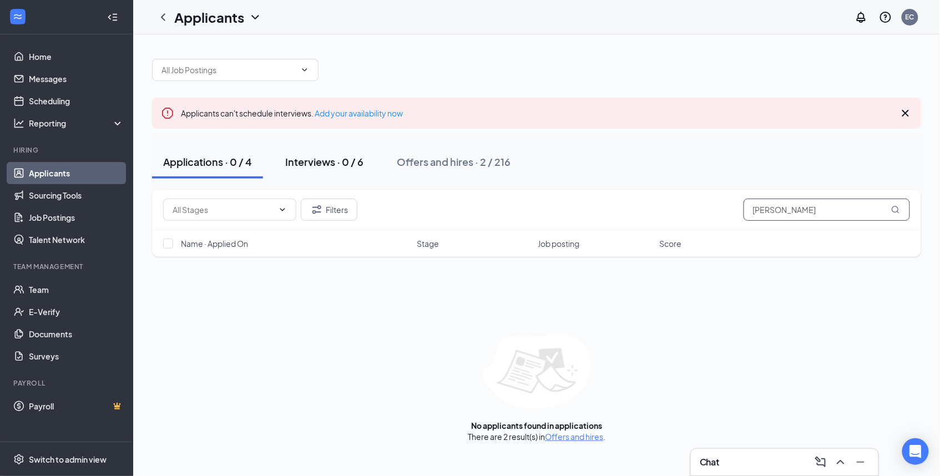
type input "[PERSON_NAME]"
click at [339, 161] on div "Interviews · 0 / 6" at bounding box center [324, 162] width 78 height 14
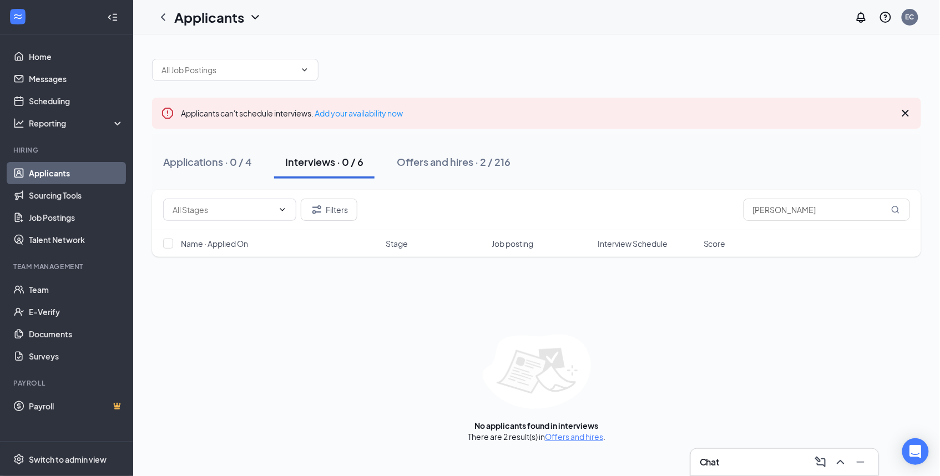
click at [315, 164] on div "Interviews · 0 / 6" at bounding box center [324, 162] width 78 height 14
click at [41, 178] on link "Applicants" at bounding box center [76, 173] width 95 height 22
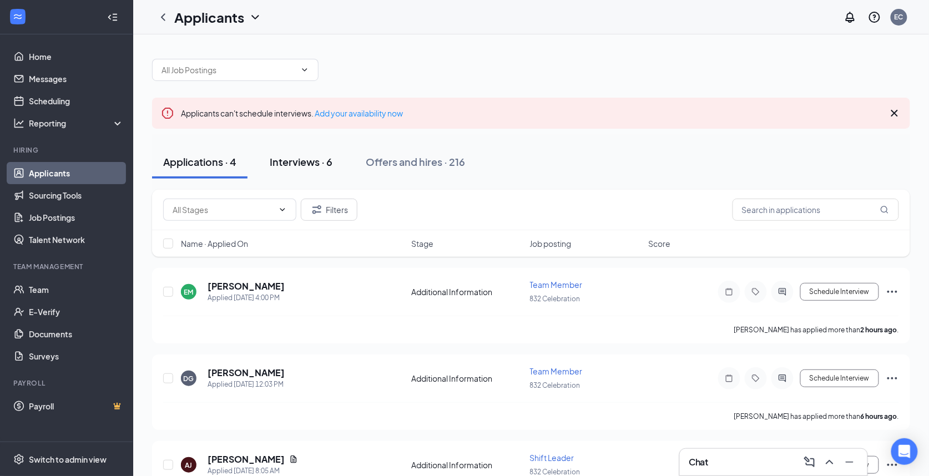
click at [318, 158] on div "Interviews · 6" at bounding box center [301, 162] width 63 height 14
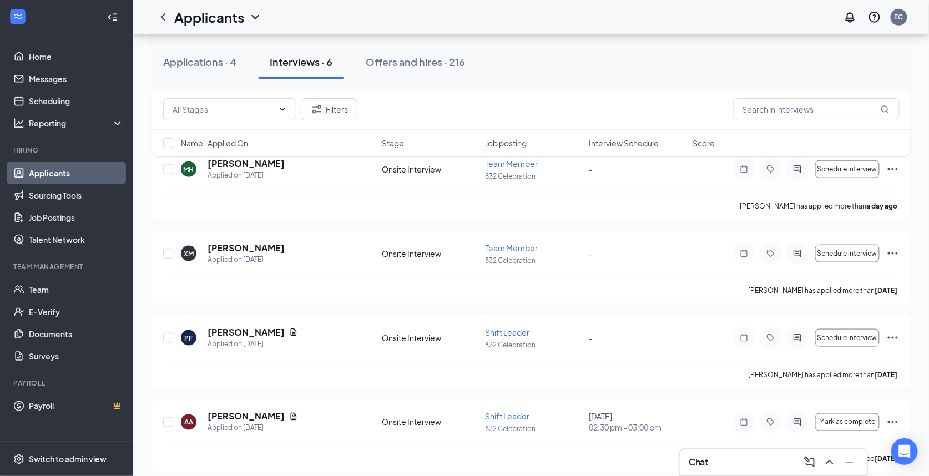
scroll to position [302, 0]
